Goal: Contribute content

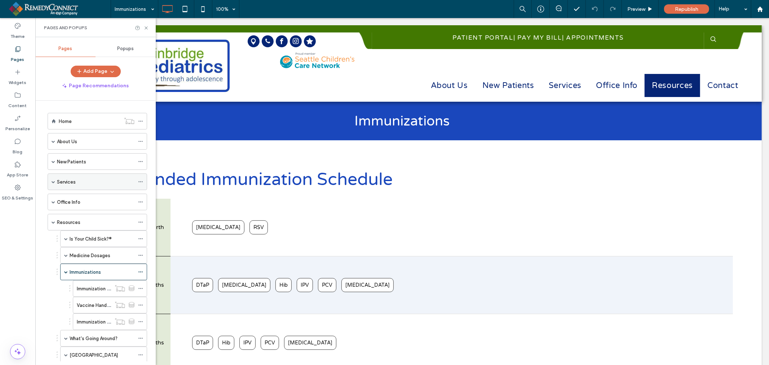
click at [67, 184] on label "Services" at bounding box center [66, 182] width 19 height 13
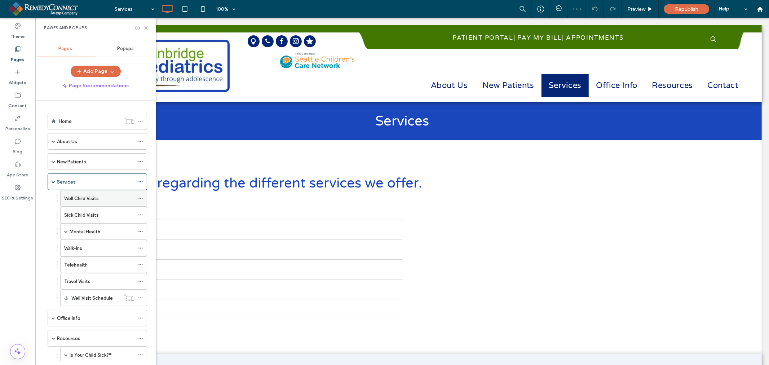
click at [72, 196] on label "Well Child Visits" at bounding box center [81, 198] width 35 height 13
click at [147, 28] on icon at bounding box center [145, 27] width 5 height 5
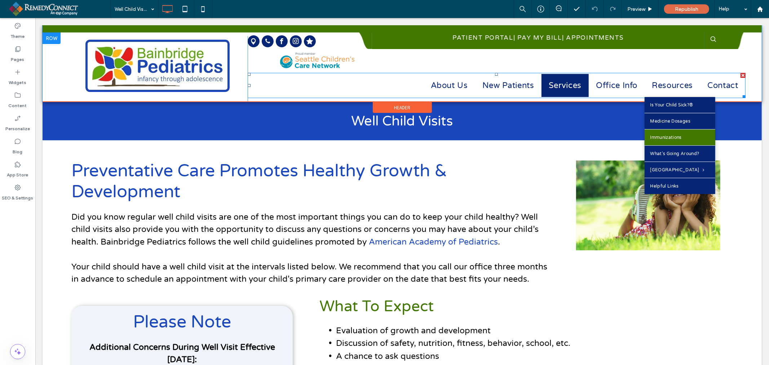
click at [672, 137] on span "Immunizations" at bounding box center [666, 137] width 32 height 9
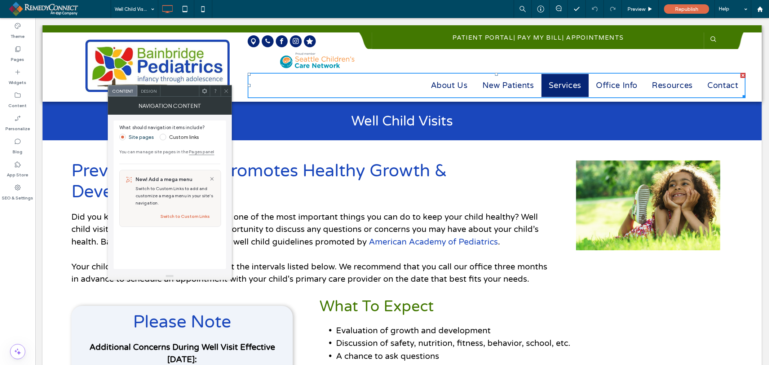
click at [229, 92] on icon at bounding box center [226, 90] width 5 height 5
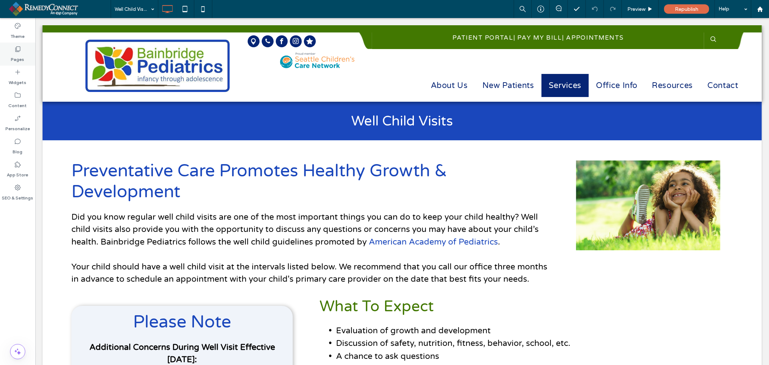
click at [18, 52] on icon at bounding box center [17, 48] width 7 height 7
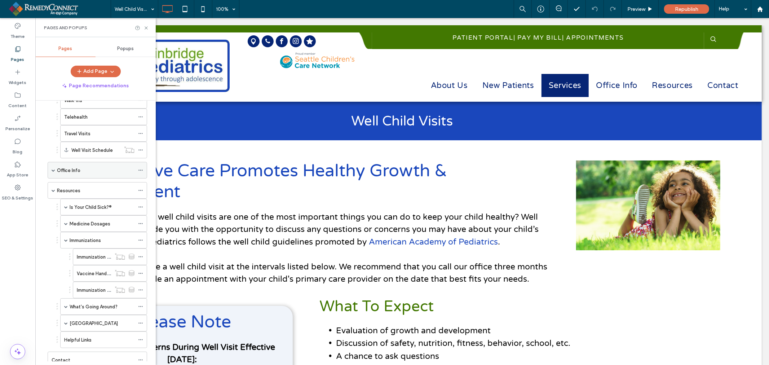
scroll to position [160, 0]
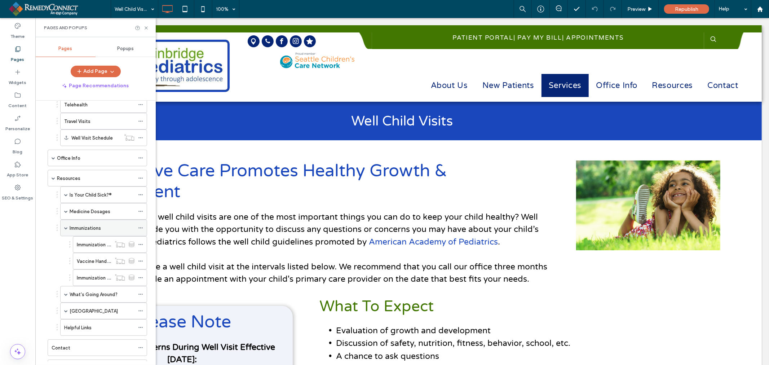
click at [78, 230] on label "Immunizations" at bounding box center [85, 228] width 31 height 13
click at [146, 28] on icon at bounding box center [145, 27] width 5 height 5
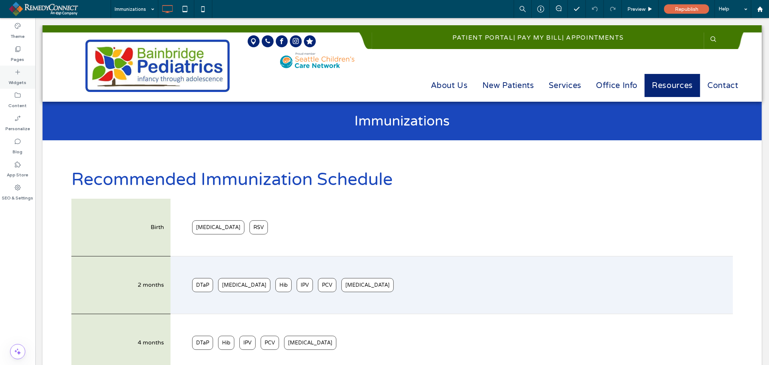
click at [19, 75] on icon at bounding box center [17, 71] width 7 height 7
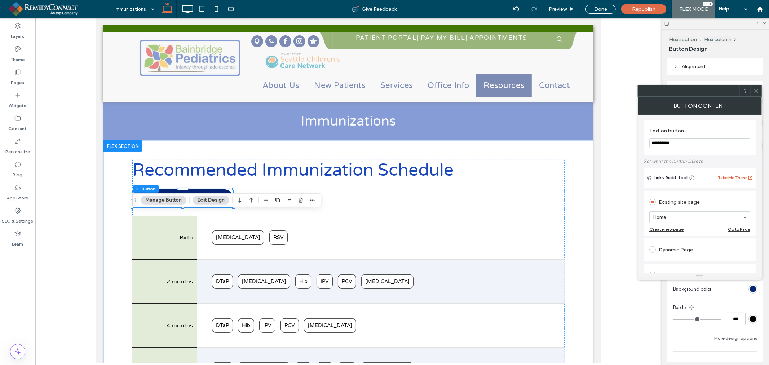
drag, startPoint x: 700, startPoint y: 143, endPoint x: 612, endPoint y: 145, distance: 88.0
click at [612, 145] on body ".wqwq-1{fill:#231f20;} .cls-1q, .cls-2q { fill-rule: evenodd; } .cls-2q { fill:…" at bounding box center [384, 182] width 769 height 365
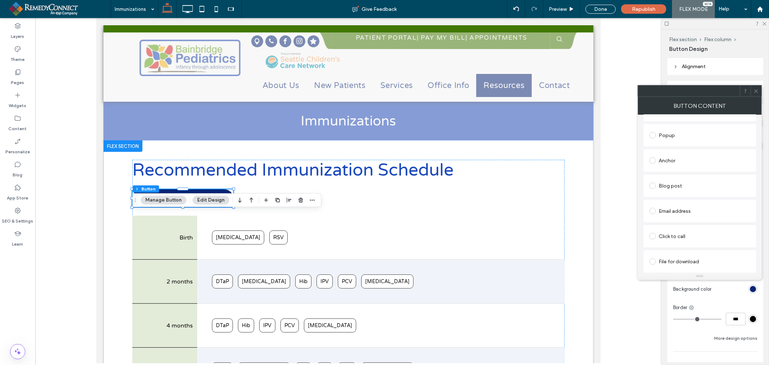
type input "**********"
click at [661, 259] on div "File for download" at bounding box center [699, 262] width 101 height 12
click at [670, 260] on div "File" at bounding box center [700, 261] width 100 height 6
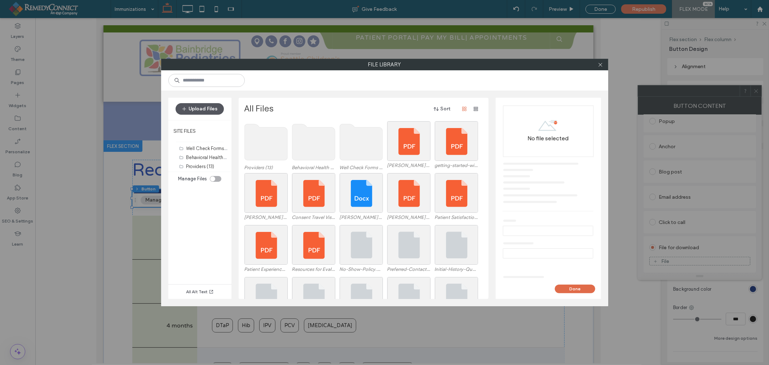
click at [206, 109] on button "Upload Files" at bounding box center [200, 109] width 48 height 12
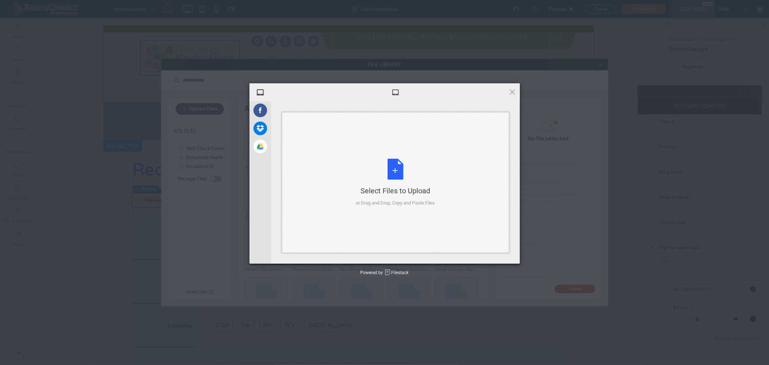
click at [381, 171] on div "Select Files to Upload or Drag and Drop, Copy and Paste Files" at bounding box center [395, 183] width 79 height 48
click at [381, 165] on div "Select Files to Upload or Drag and Drop, Copy and Paste Files" at bounding box center [395, 183] width 79 height 48
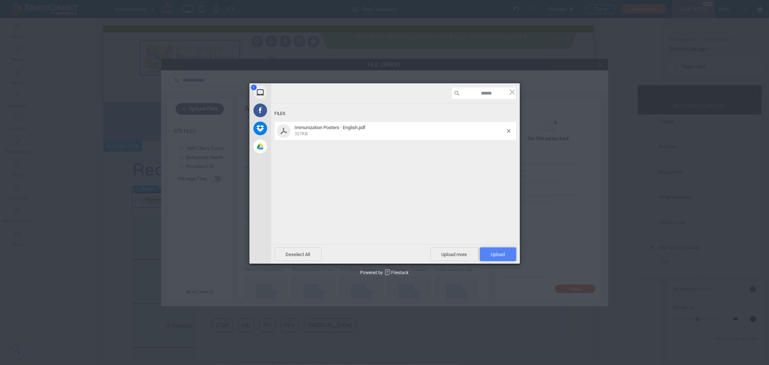
click at [493, 252] on span "Upload 1" at bounding box center [498, 254] width 14 height 5
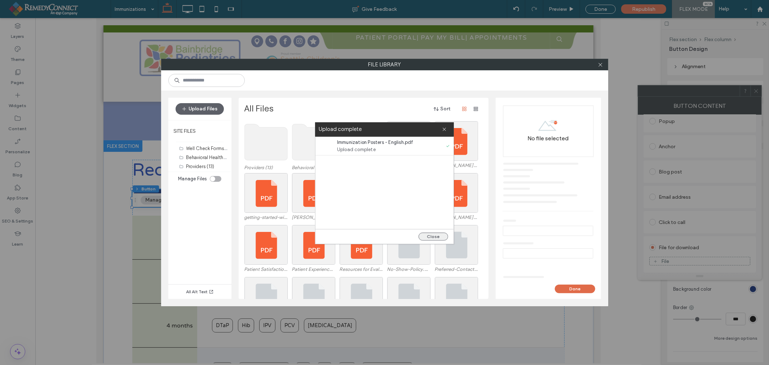
click at [441, 237] on button "Close" at bounding box center [434, 237] width 30 height 8
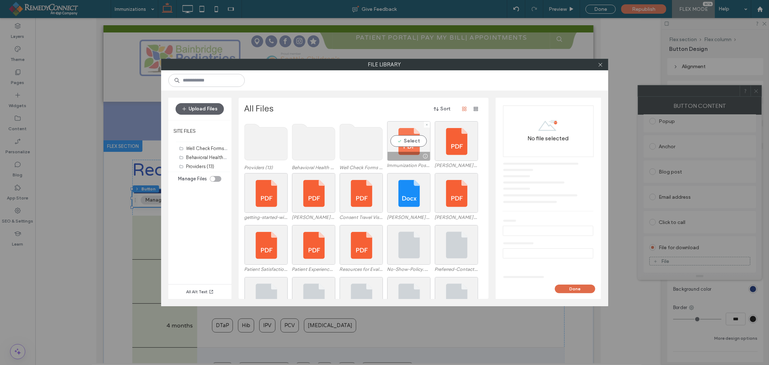
click at [403, 138] on div "Select" at bounding box center [408, 141] width 43 height 40
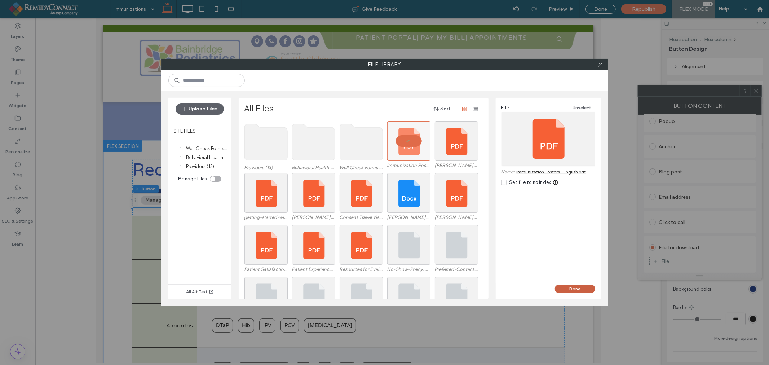
click at [574, 288] on button "Done" at bounding box center [575, 288] width 40 height 9
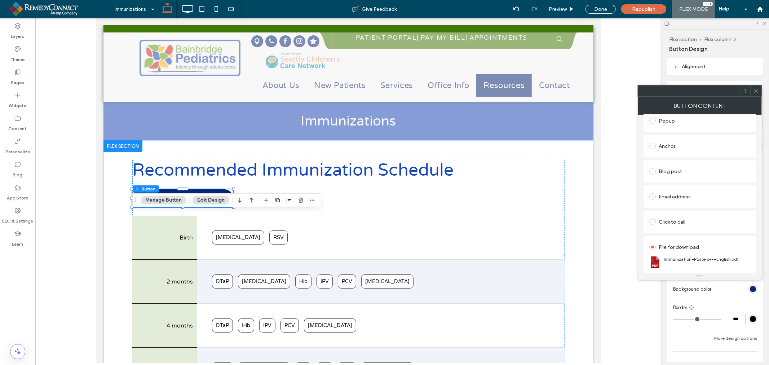
click at [752, 91] on div at bounding box center [756, 90] width 11 height 11
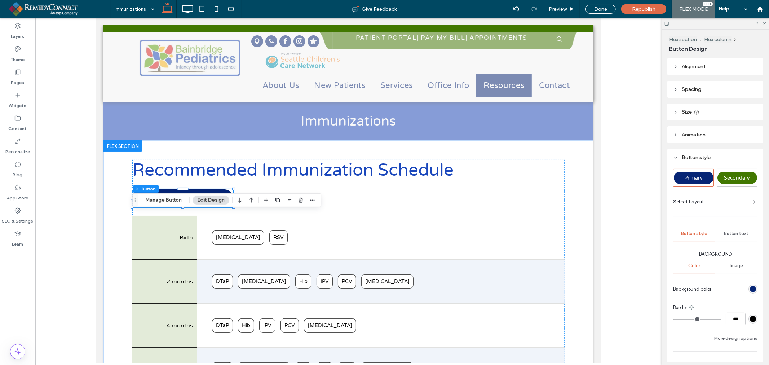
click at [739, 177] on span "Secondary" at bounding box center [737, 178] width 26 height 6
click at [687, 173] on div "Primary" at bounding box center [694, 178] width 40 height 12
click at [600, 11] on div "Done" at bounding box center [600, 9] width 30 height 9
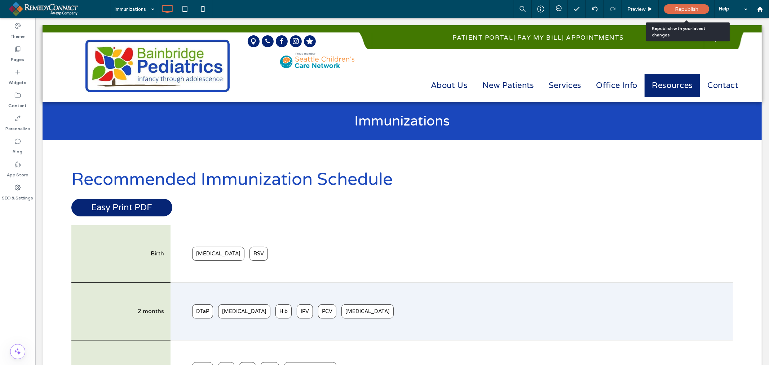
click at [691, 11] on span "Republish" at bounding box center [686, 9] width 23 height 6
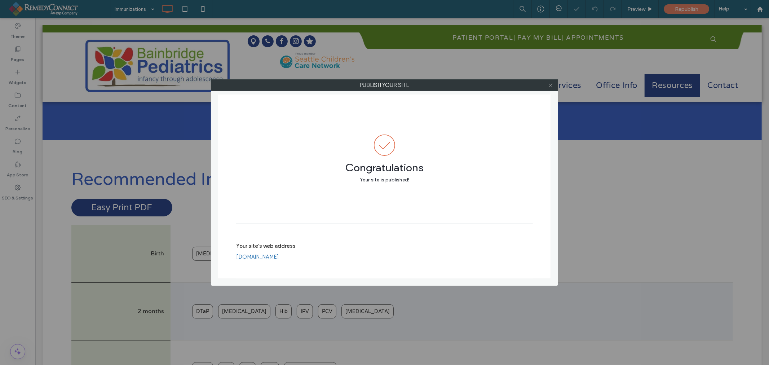
click at [551, 87] on icon at bounding box center [550, 85] width 5 height 5
